Goal: Information Seeking & Learning: Find specific fact

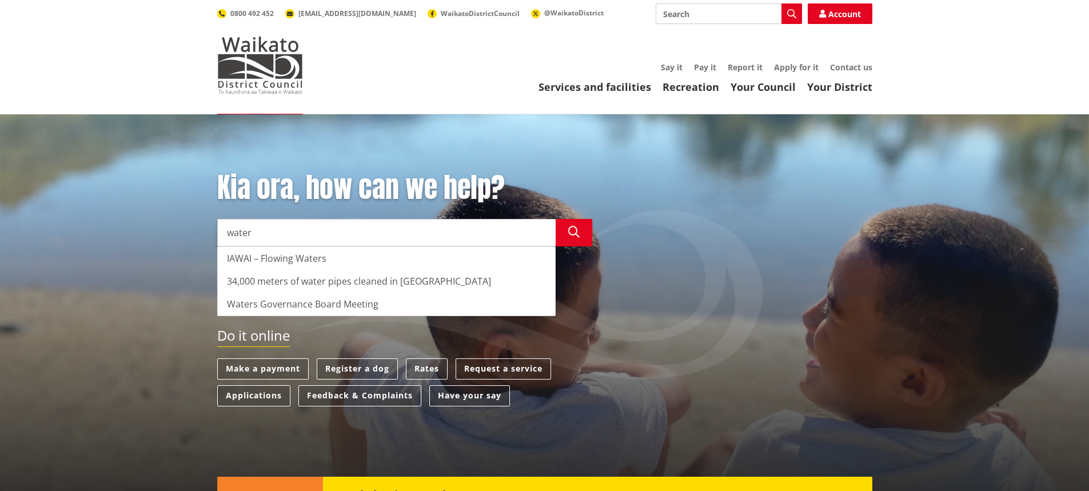
type input "water"
drag, startPoint x: 804, startPoint y: 342, endPoint x: 788, endPoint y: 340, distance: 16.1
click at [804, 340] on div "Do it online Make a payment Register a dog Rates Request a service Applications…" at bounding box center [545, 373] width 672 height 90
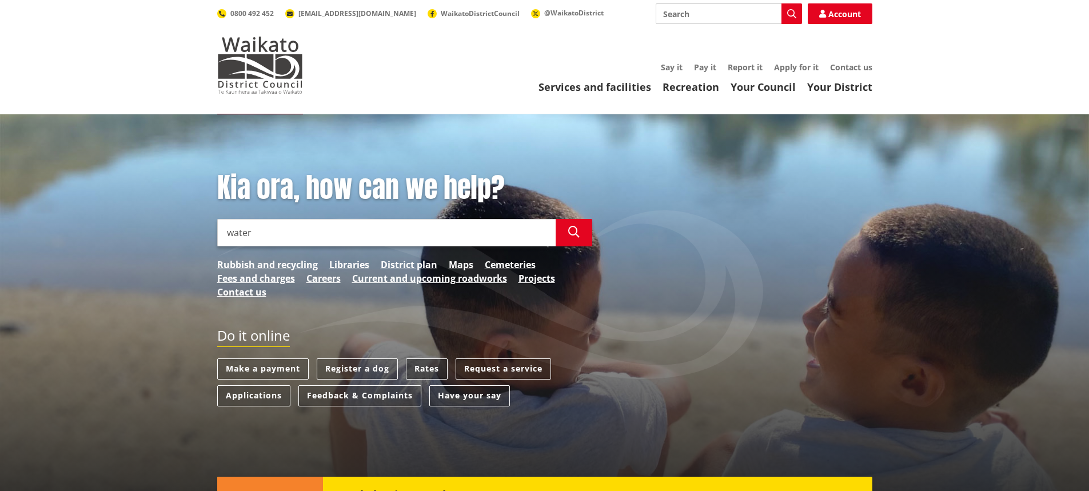
click at [424, 370] on link "Rates" at bounding box center [427, 368] width 42 height 21
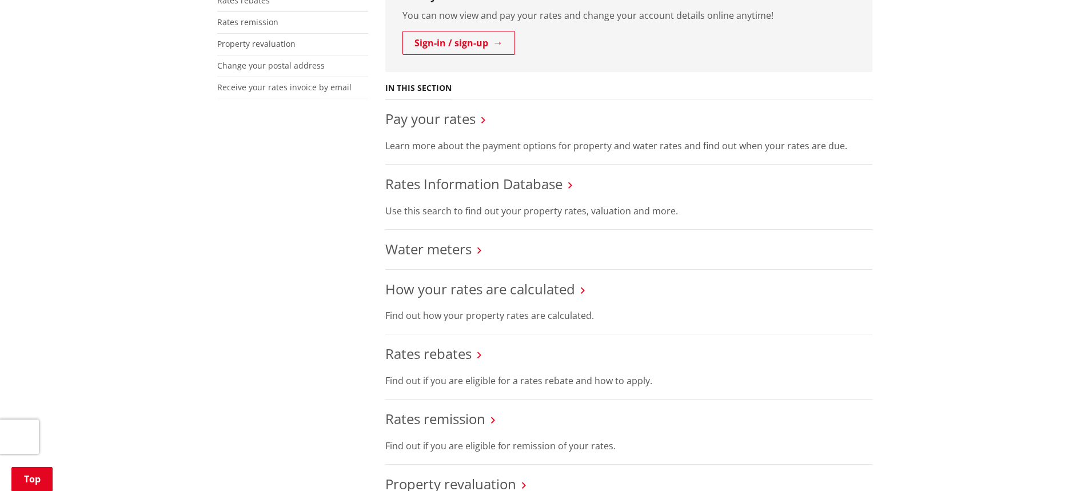
scroll to position [400, 0]
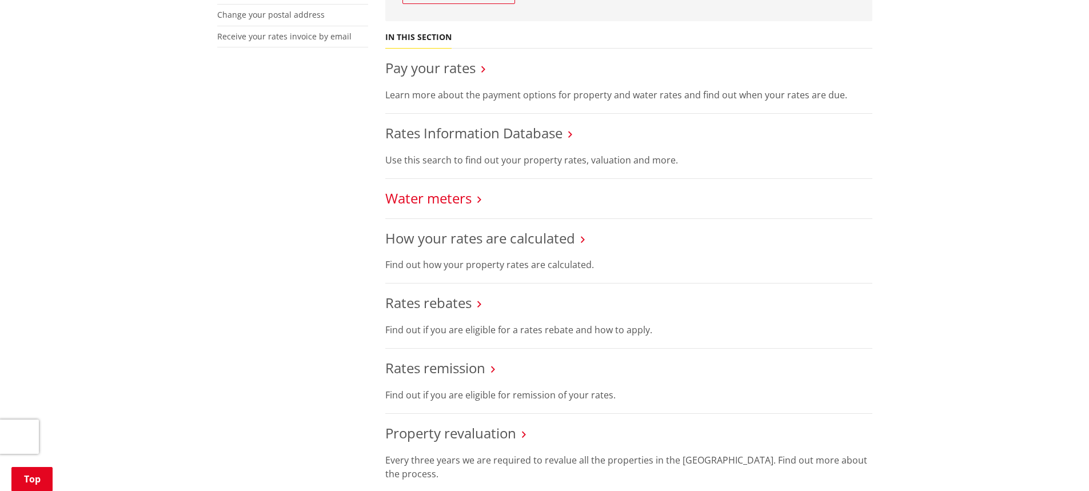
click at [436, 203] on link "Water meters" at bounding box center [428, 198] width 86 height 19
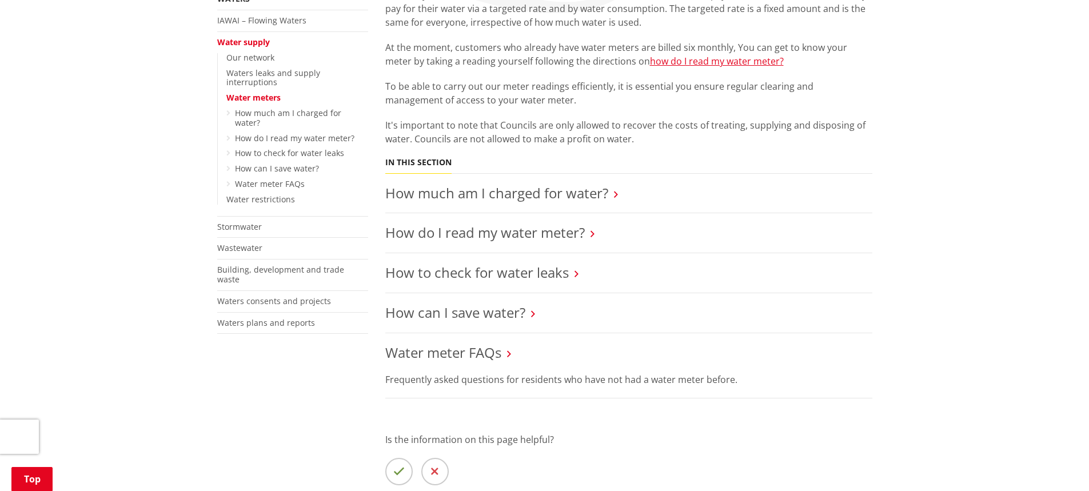
scroll to position [171, 0]
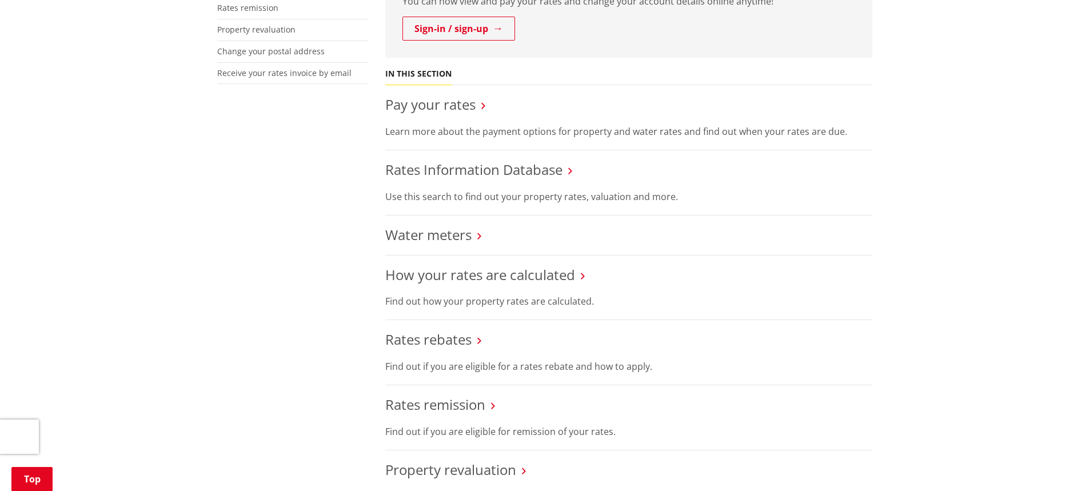
scroll to position [343, 0]
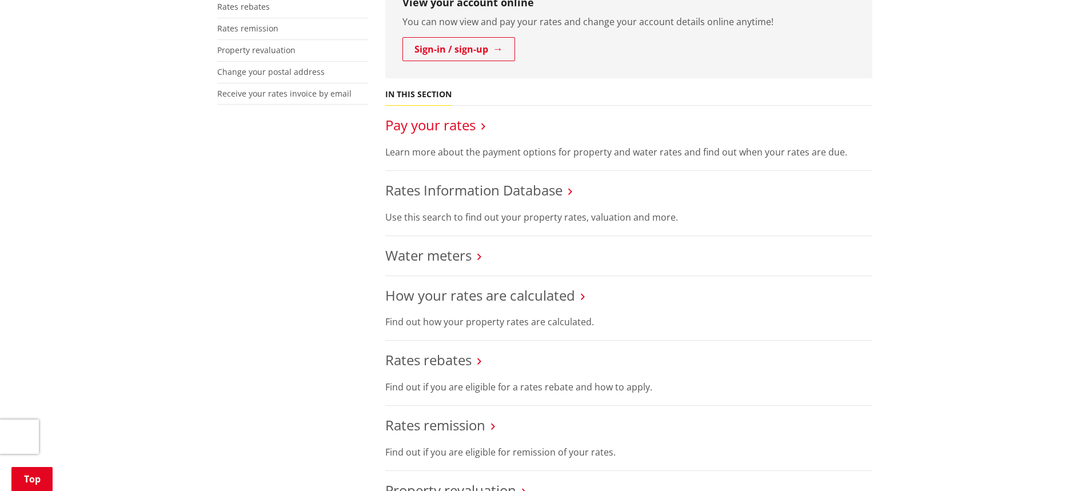
click at [430, 129] on link "Pay your rates" at bounding box center [430, 124] width 90 height 19
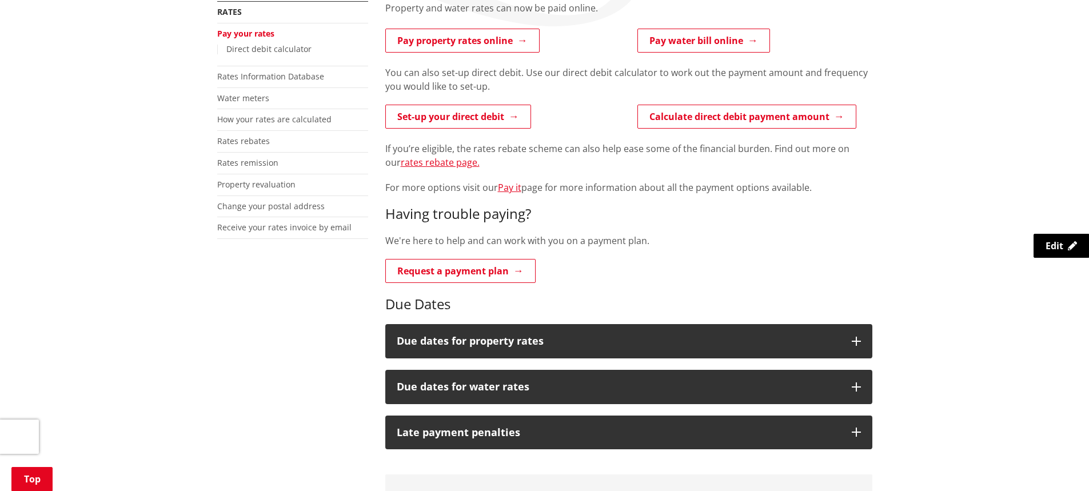
scroll to position [286, 0]
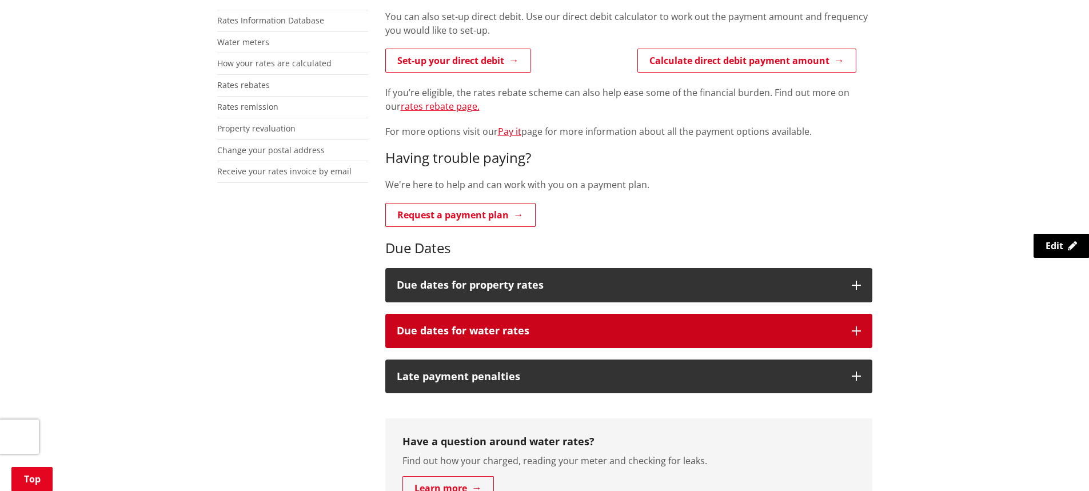
click at [484, 329] on h3 "Due dates for water rates" at bounding box center [619, 330] width 444 height 11
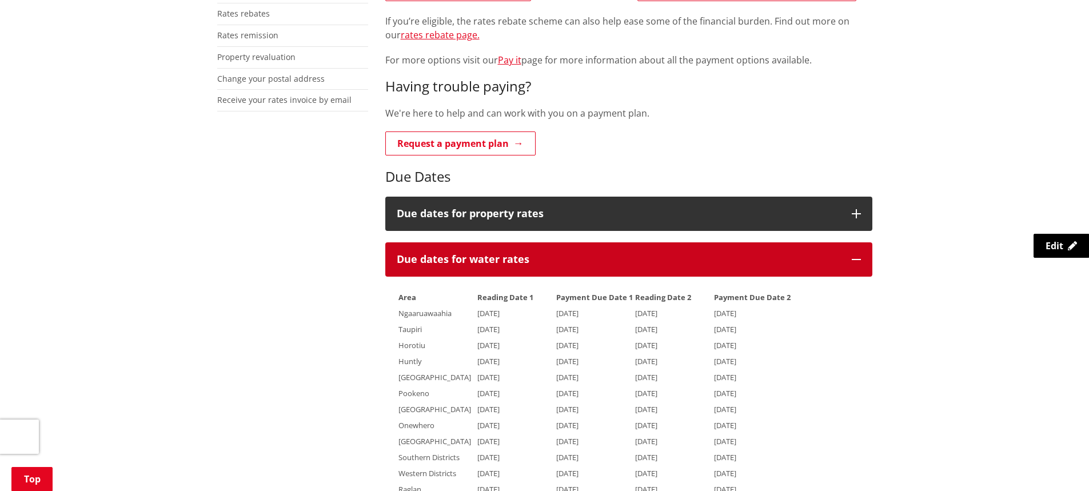
scroll to position [457, 0]
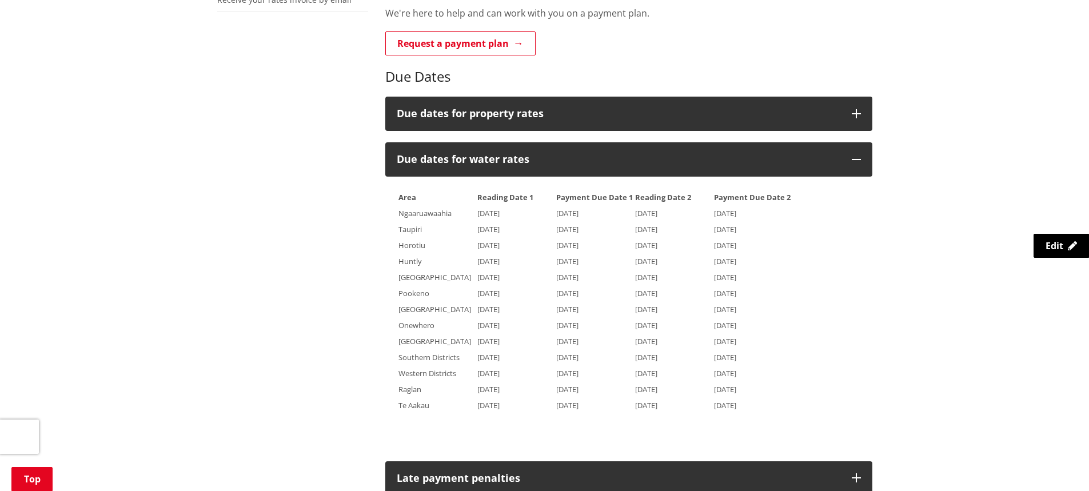
click at [489, 338] on span "[DATE]" at bounding box center [488, 341] width 22 height 10
drag, startPoint x: 670, startPoint y: 429, endPoint x: 647, endPoint y: 409, distance: 30.8
click at [670, 429] on div "Area Reading Date 1 Payment Due Date 1 Reading Date 2 Payment Due Date 2 Ngaaru…" at bounding box center [628, 313] width 487 height 273
